Goal: Navigation & Orientation: Find specific page/section

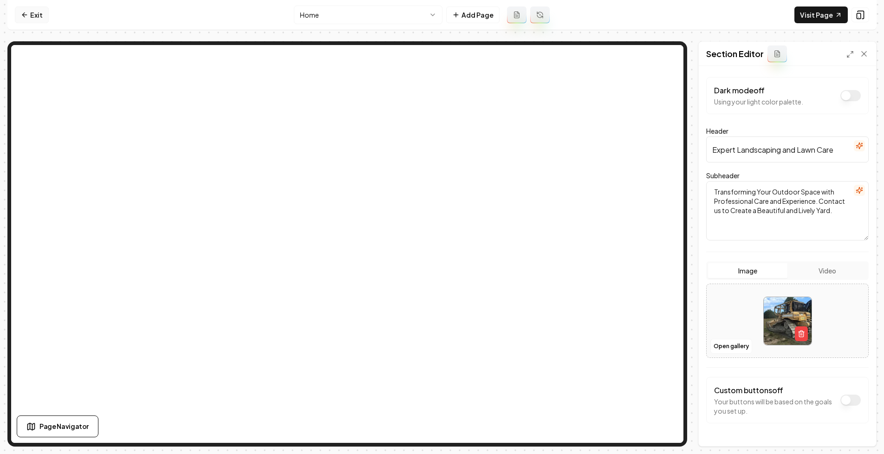
click at [33, 11] on link "Exit" at bounding box center [32, 14] width 34 height 17
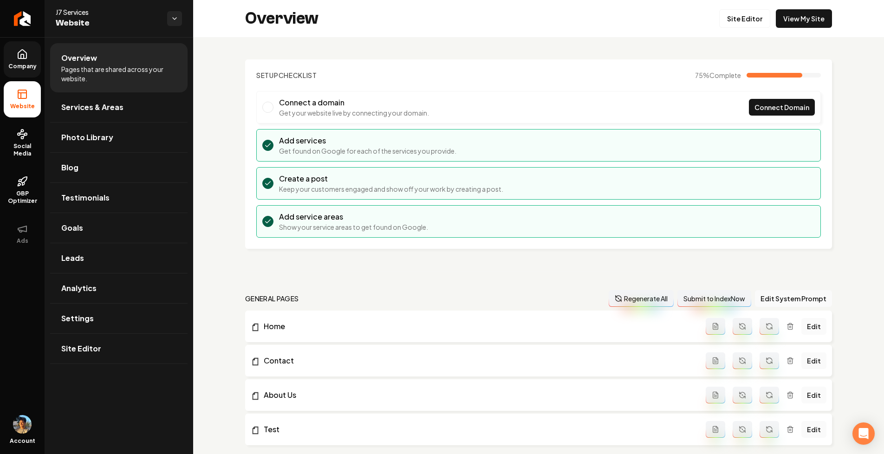
click at [15, 58] on link "Company" at bounding box center [22, 59] width 37 height 36
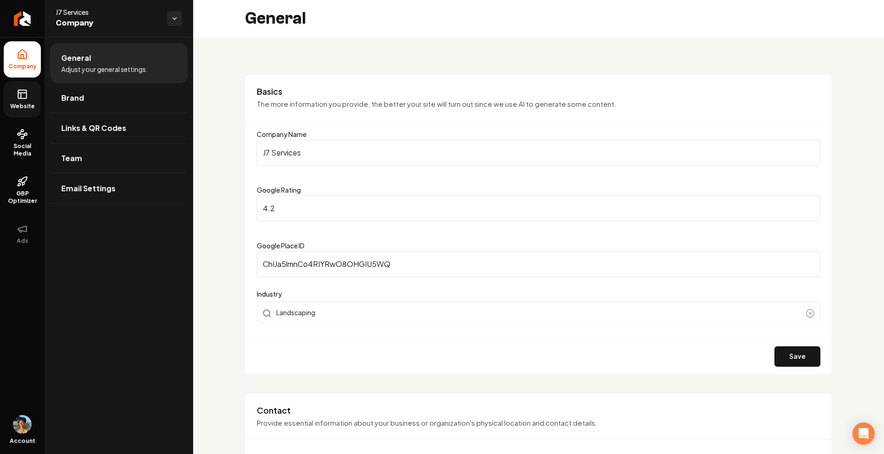
click at [29, 96] on link "Website" at bounding box center [22, 99] width 37 height 36
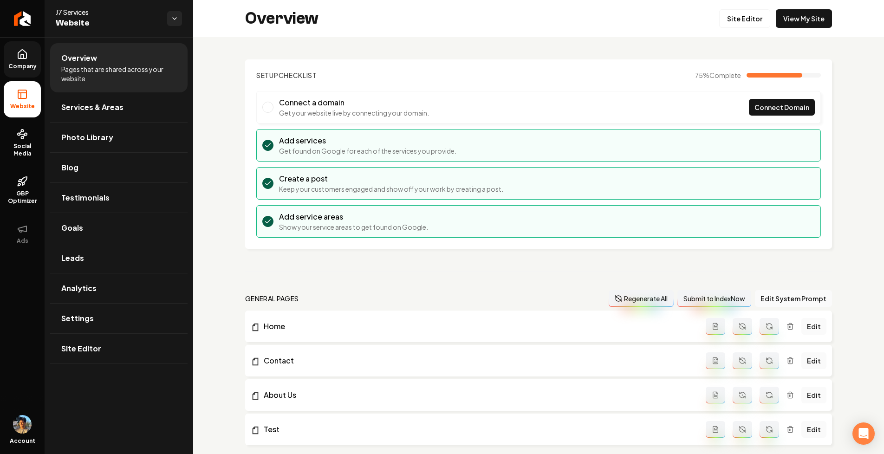
click at [26, 58] on icon at bounding box center [22, 54] width 11 height 11
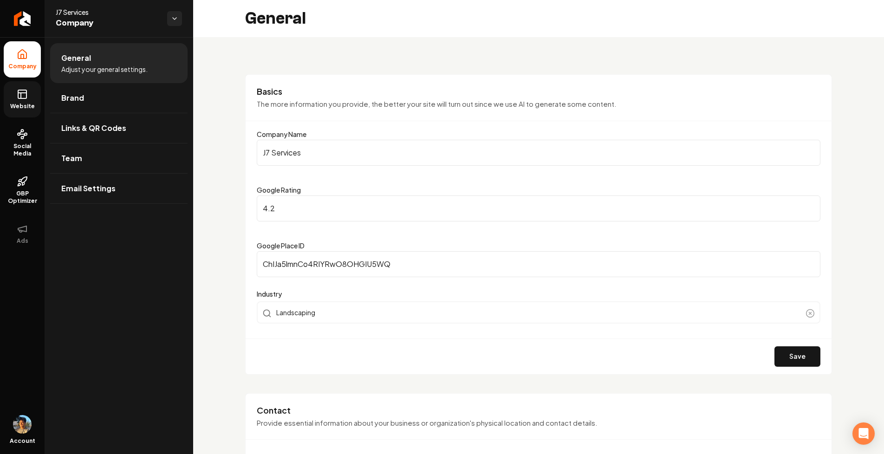
click at [26, 93] on icon at bounding box center [22, 93] width 8 height 0
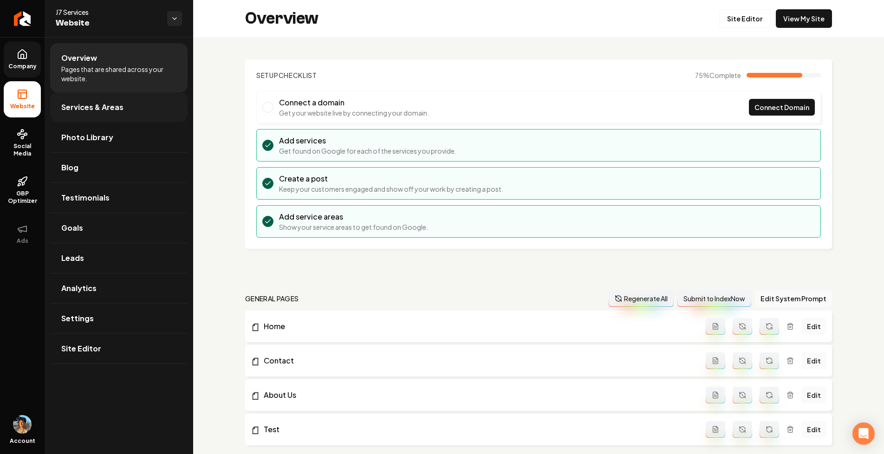
click at [114, 106] on span "Services & Areas" at bounding box center [92, 107] width 62 height 11
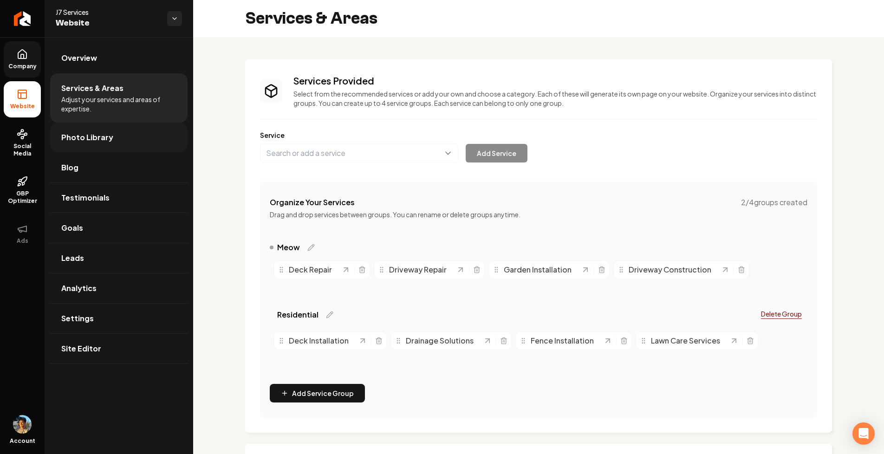
click at [123, 135] on link "Photo Library" at bounding box center [118, 138] width 137 height 30
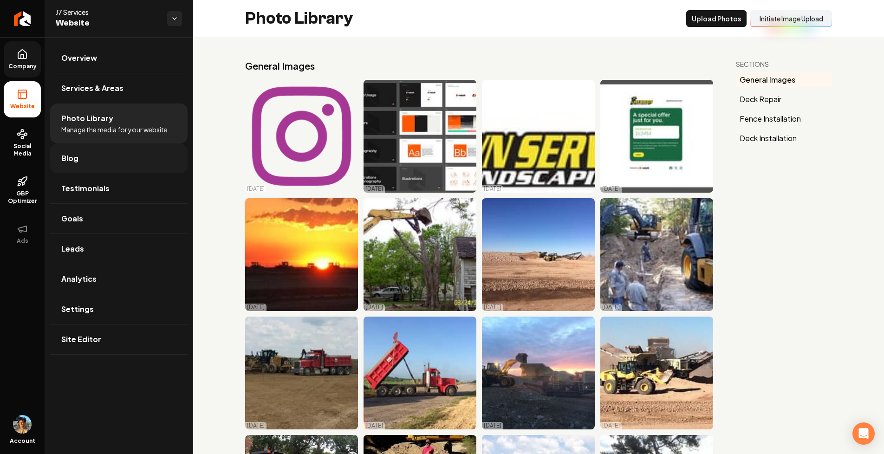
click at [123, 169] on link "Blog" at bounding box center [118, 158] width 137 height 30
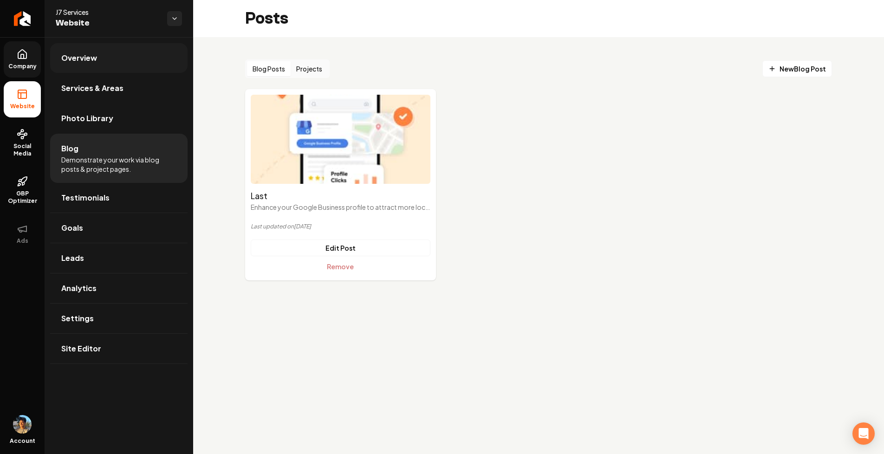
click at [113, 54] on link "Overview" at bounding box center [118, 58] width 137 height 30
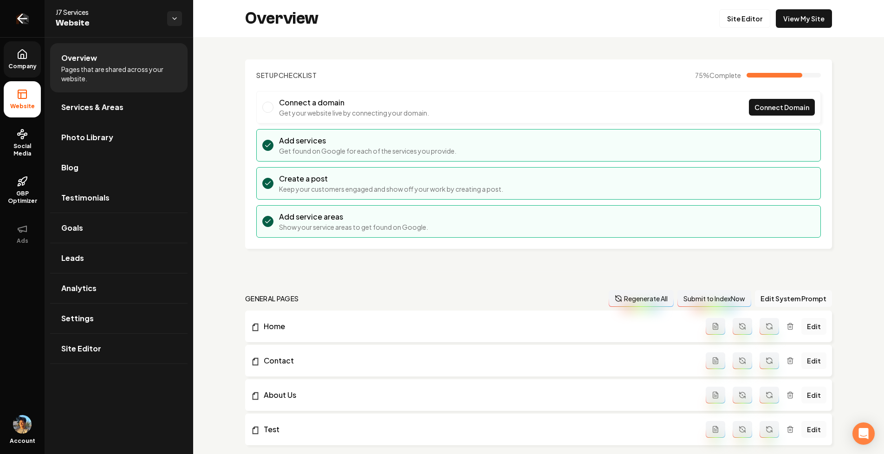
click at [19, 11] on icon "Return to dashboard" at bounding box center [22, 18] width 15 height 15
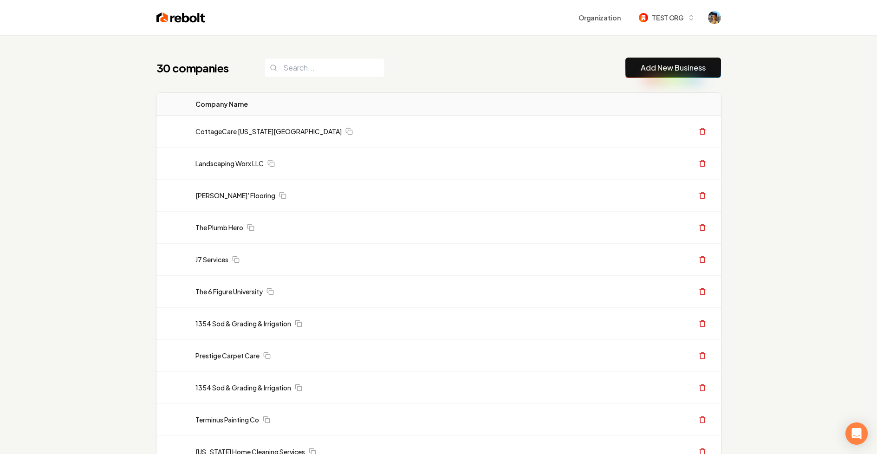
click at [194, 20] on img at bounding box center [180, 17] width 49 height 13
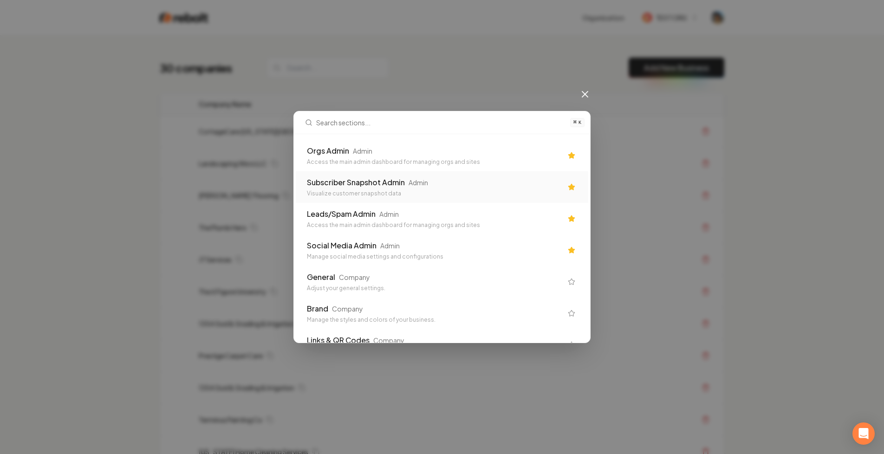
click at [274, 110] on div "⌘ K Orgs Admin Admin Access the main admin dashboard for managing orgs and site…" at bounding box center [442, 227] width 884 height 454
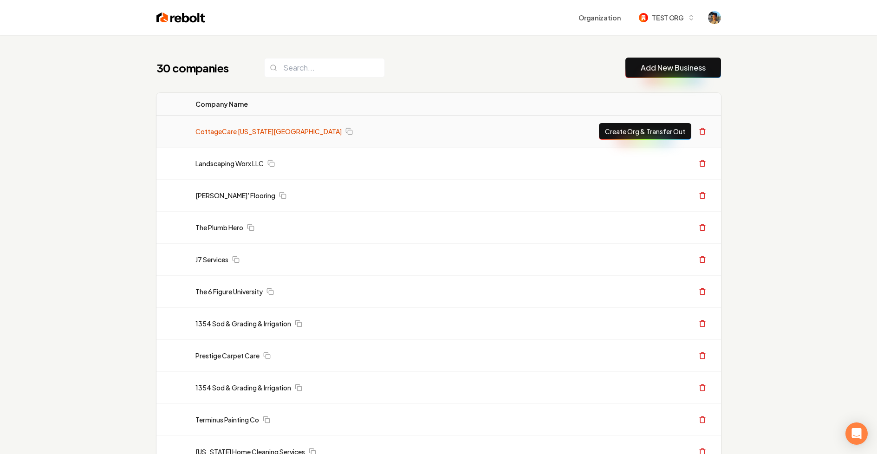
click at [235, 133] on link "CottageCare [US_STATE][GEOGRAPHIC_DATA]" at bounding box center [268, 131] width 146 height 9
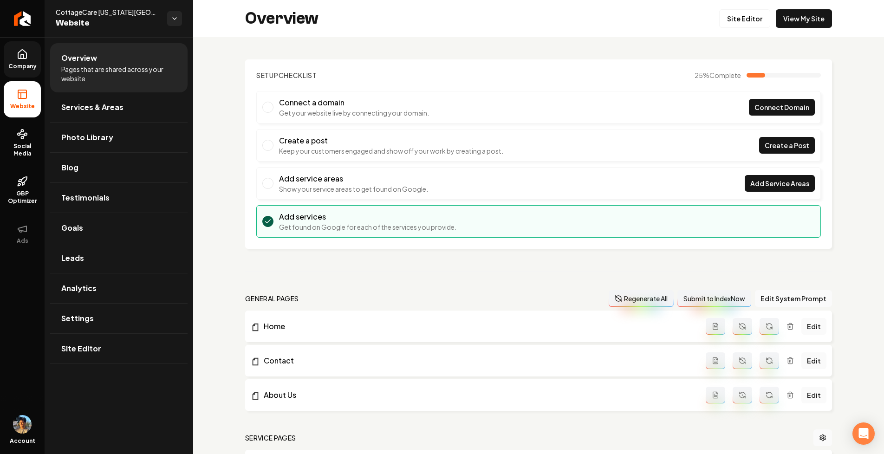
click at [21, 60] on link "Company" at bounding box center [22, 59] width 37 height 36
